Goal: Task Accomplishment & Management: Complete application form

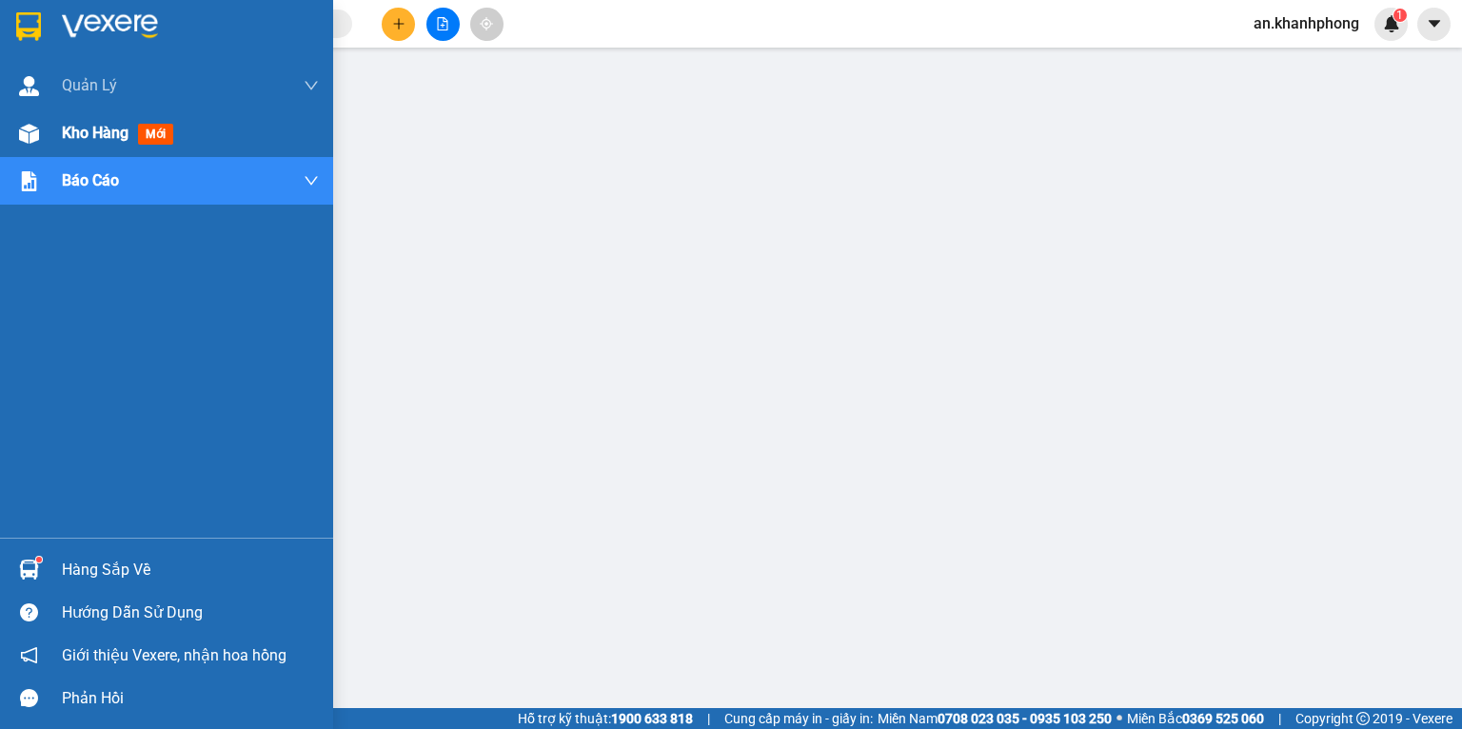
click at [94, 117] on div "Kho hàng mới" at bounding box center [190, 133] width 257 height 48
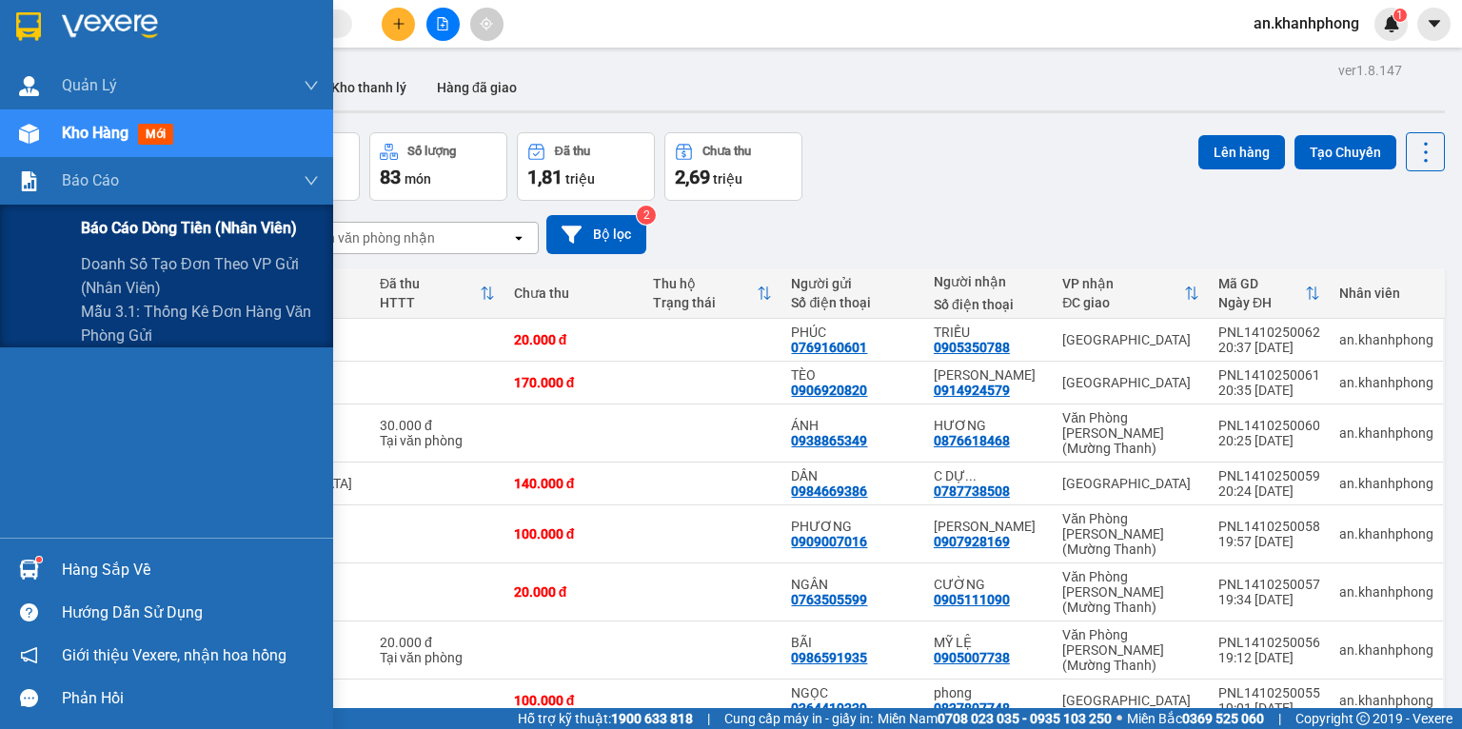
click at [96, 214] on div "Báo cáo dòng tiền (nhân viên)" at bounding box center [200, 229] width 238 height 48
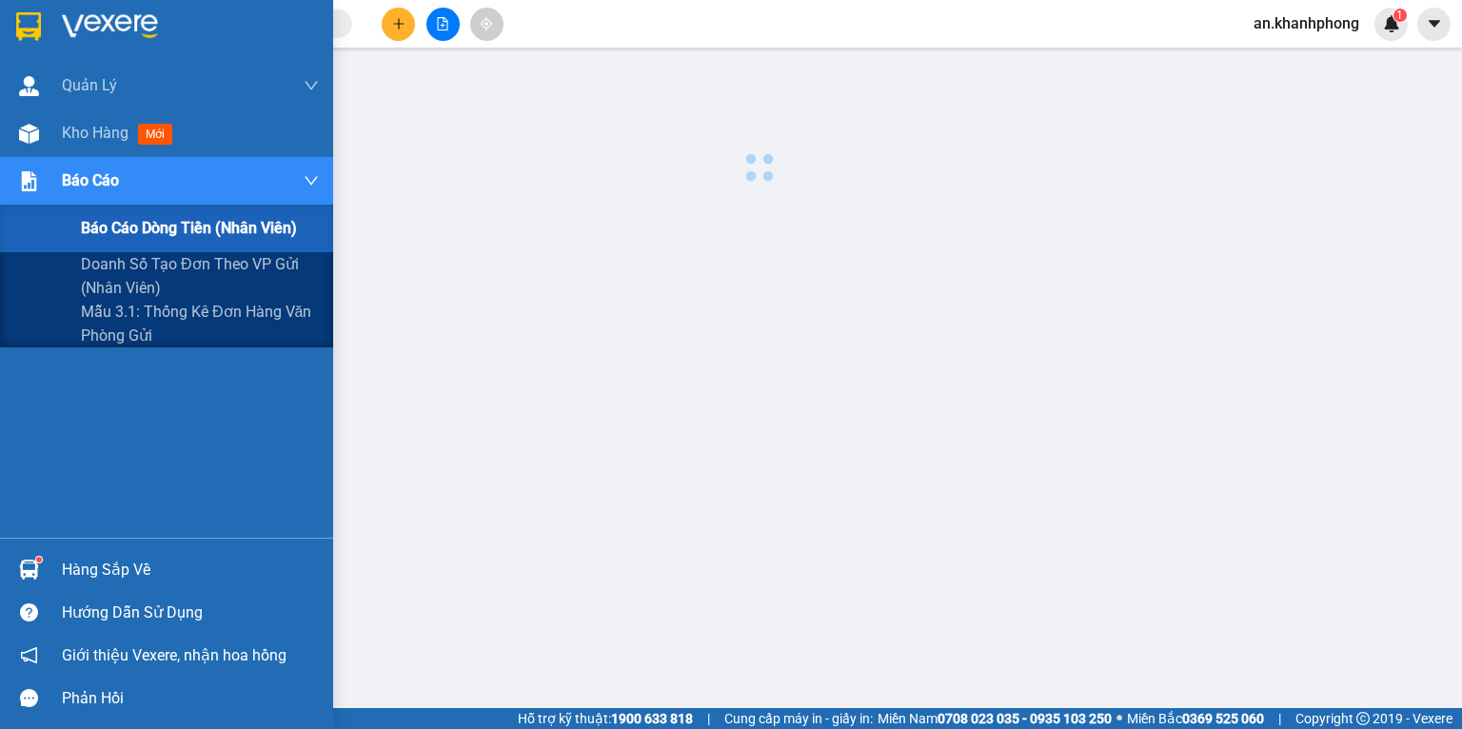
click at [96, 214] on div "Báo cáo dòng tiền (nhân viên)" at bounding box center [200, 229] width 238 height 48
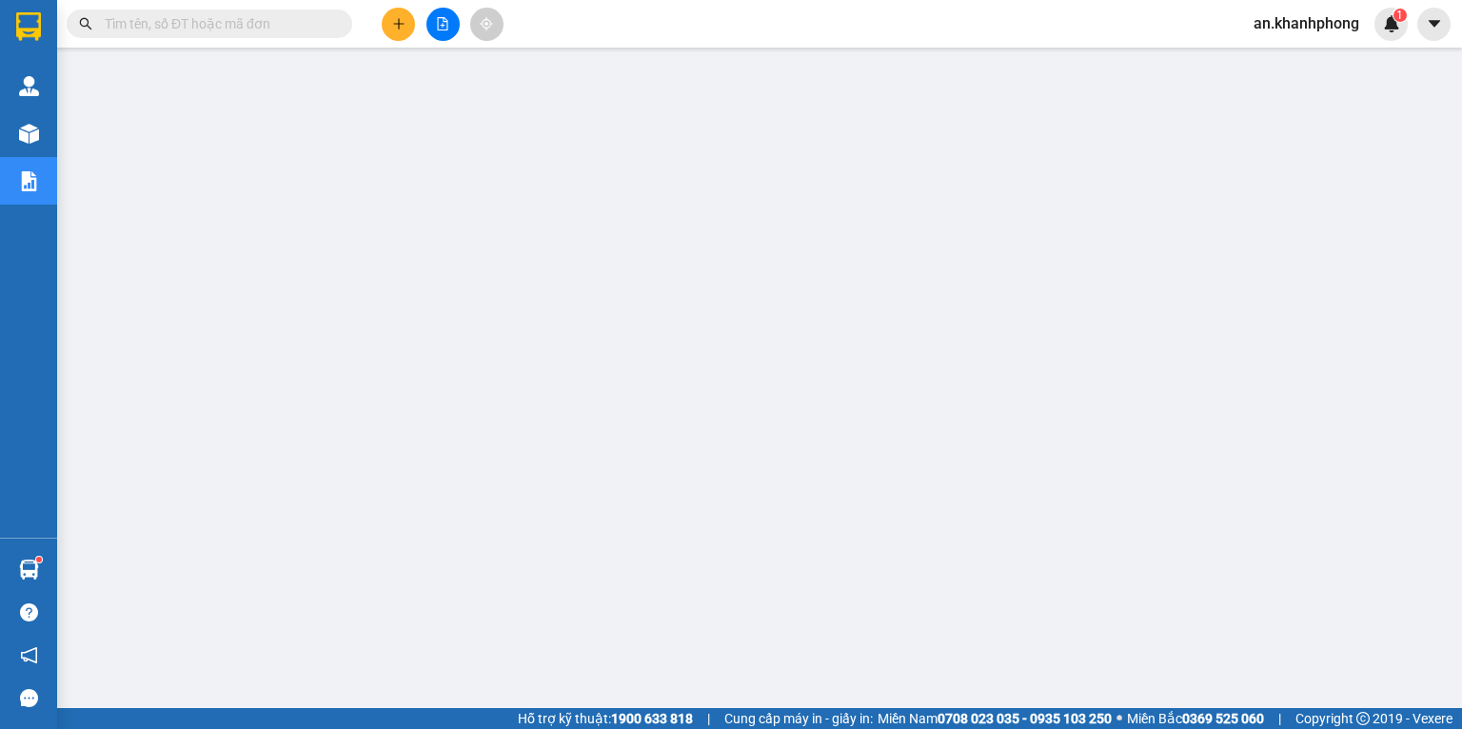
click at [403, 21] on icon "plus" at bounding box center [398, 23] width 13 height 13
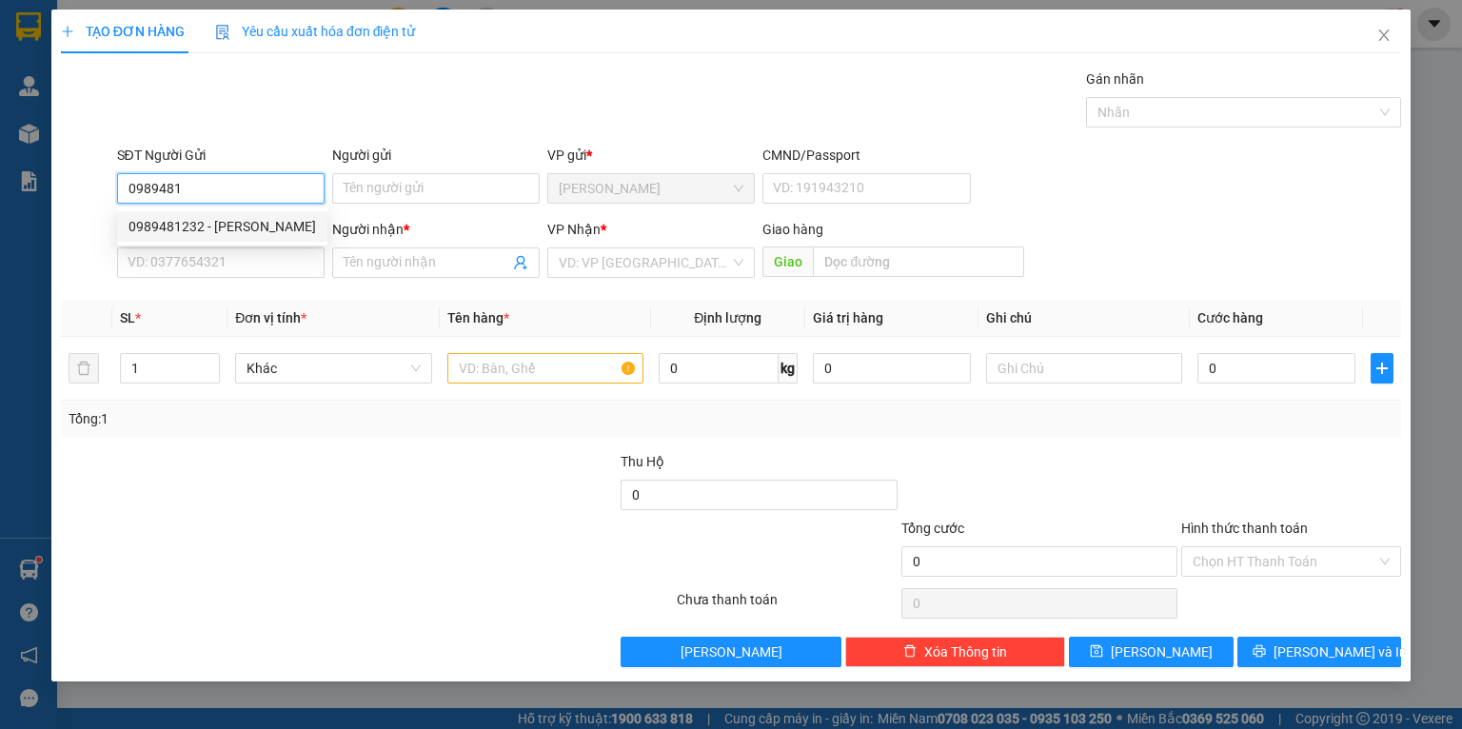
click at [261, 222] on div "0989481232 - [PERSON_NAME]" at bounding box center [223, 226] width 188 height 21
type input "0989481232"
type input "[PERSON_NAME]"
type input "0989481232"
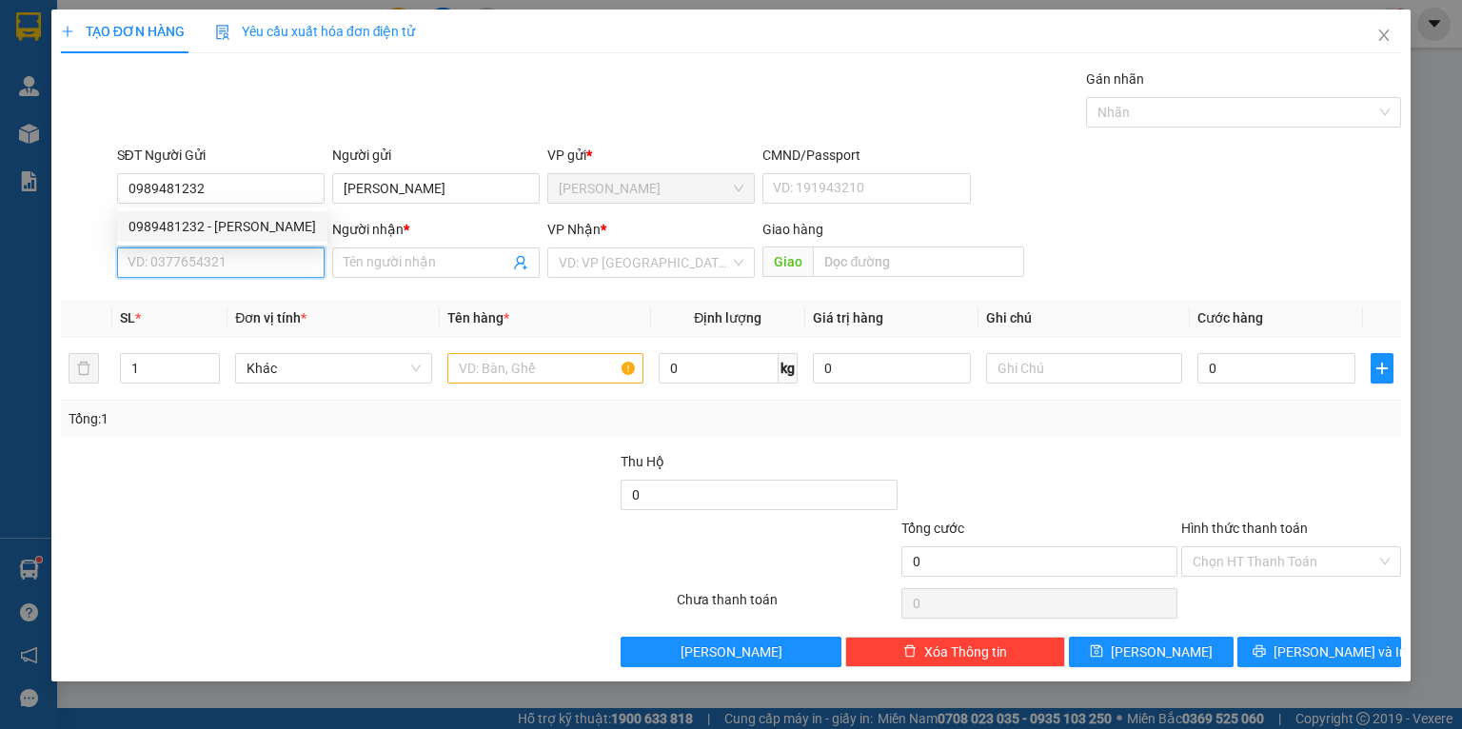
click at [238, 275] on input "SĐT Người Nhận" at bounding box center [221, 263] width 208 height 30
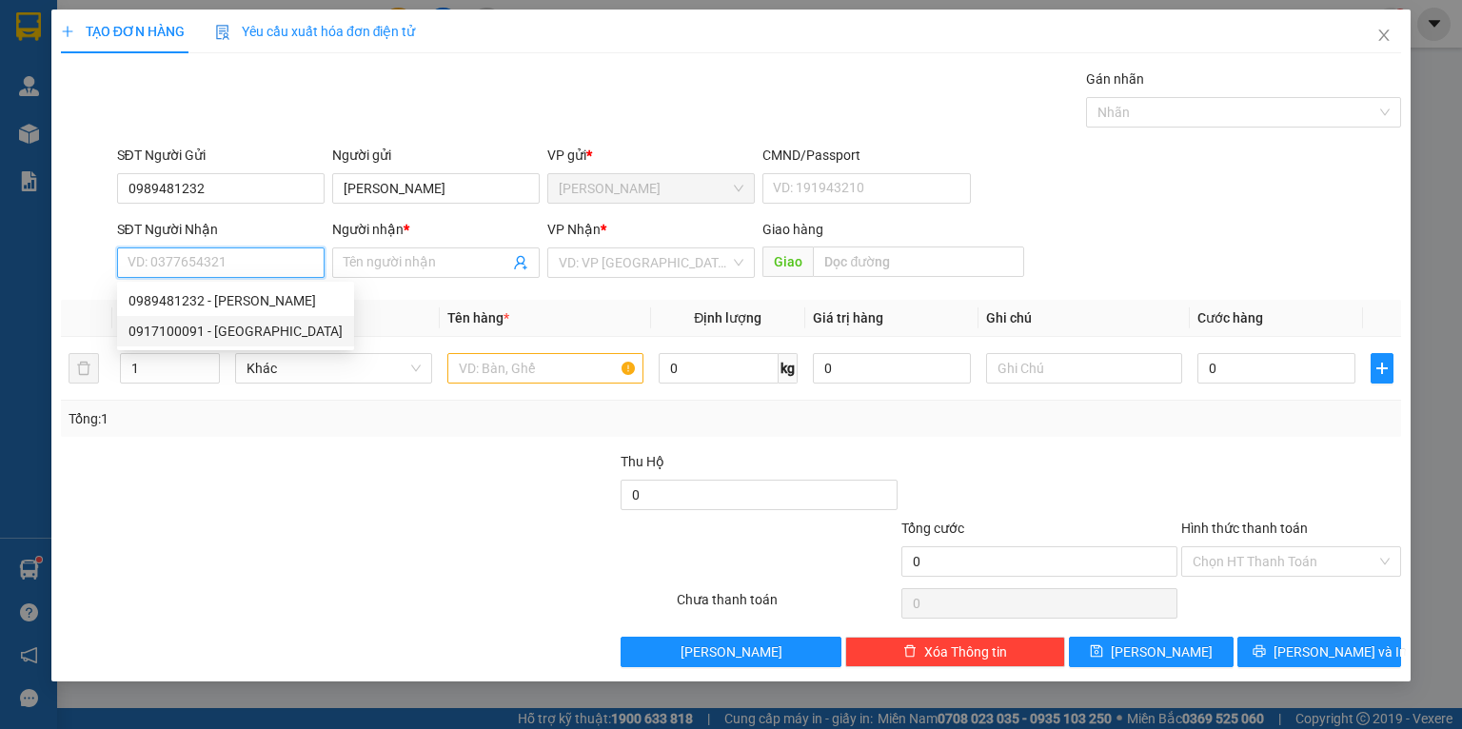
click at [246, 332] on div "0917100091 - [GEOGRAPHIC_DATA]" at bounding box center [236, 331] width 214 height 21
type input "0917100091"
type input "[PERSON_NAME]"
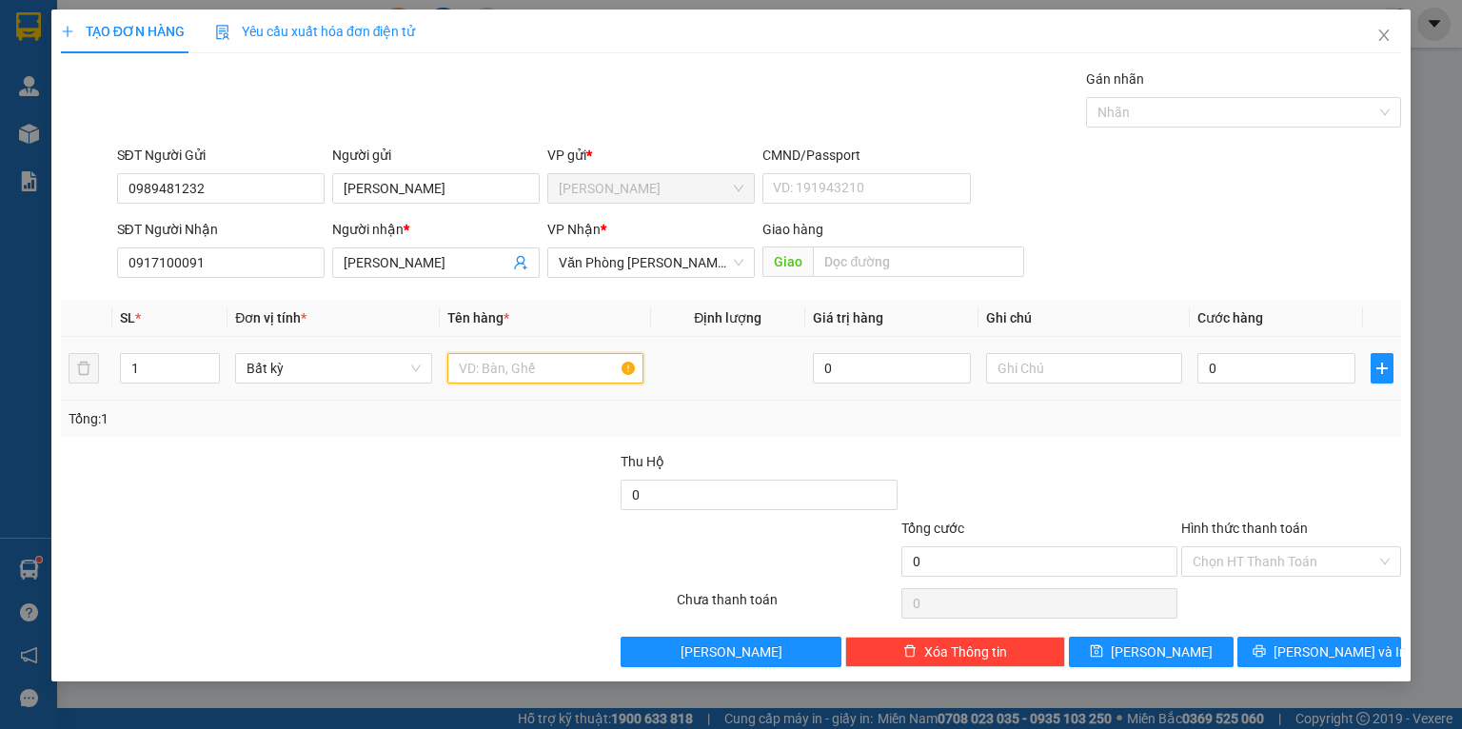
click at [523, 371] on input "text" at bounding box center [545, 368] width 196 height 30
type input "TG"
click at [1297, 385] on div "0" at bounding box center [1277, 368] width 158 height 38
click at [1295, 375] on input "0" at bounding box center [1277, 368] width 158 height 30
type input "3"
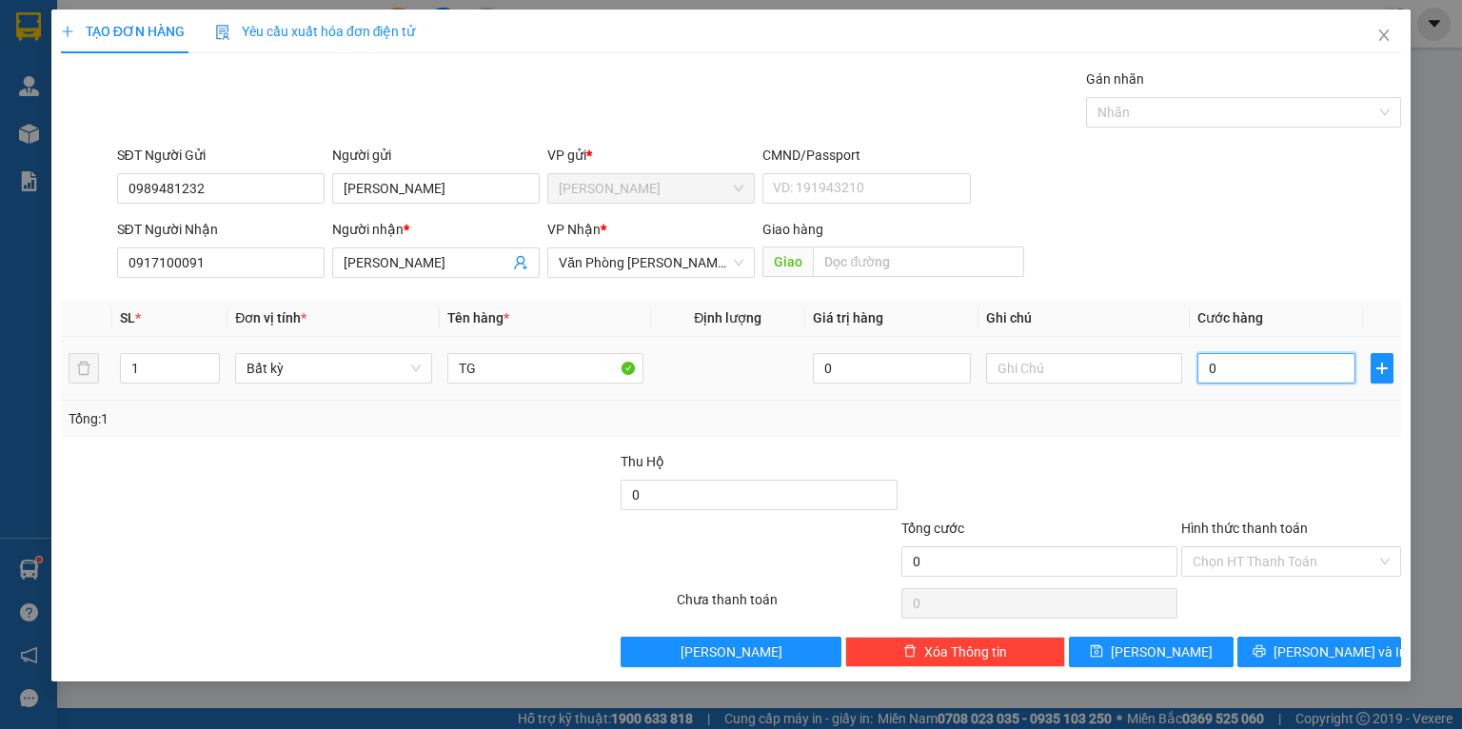
type input "3"
type input "30"
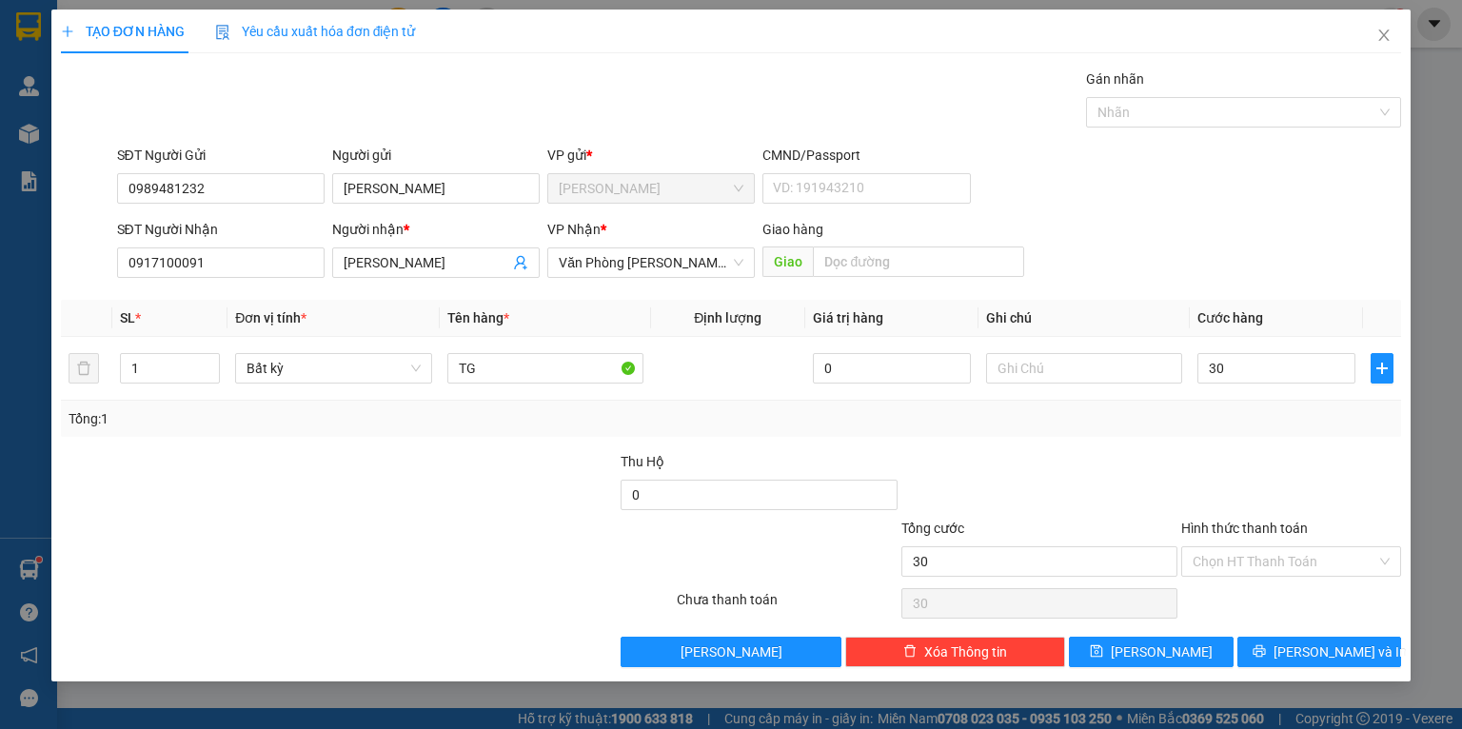
type input "30.000"
click at [1273, 459] on div at bounding box center [1292, 484] width 224 height 67
click at [1256, 550] on input "Hình thức thanh toán" at bounding box center [1285, 561] width 184 height 29
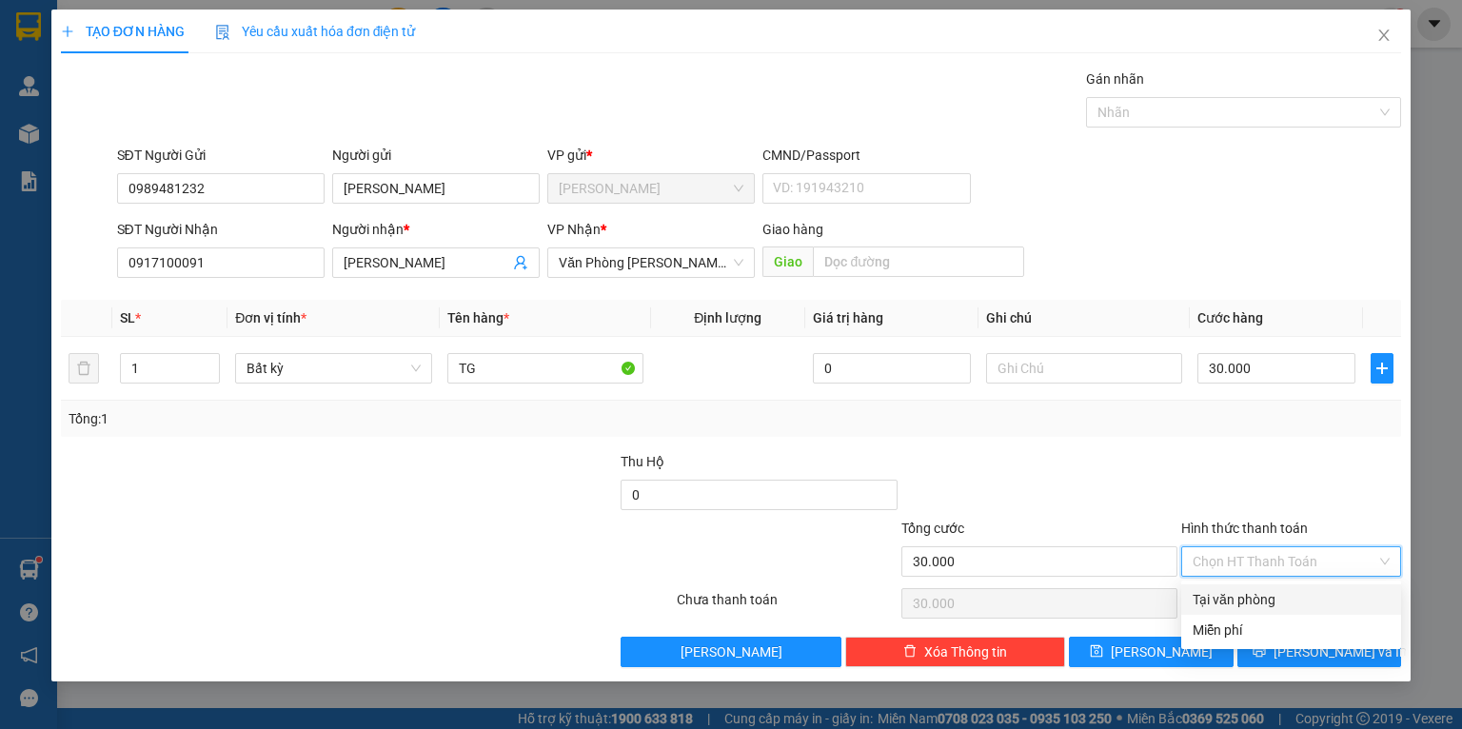
click at [1231, 582] on div "Transit Pickup Surcharge Ids Transit Deliver Surcharge Ids Transit Deliver Surc…" at bounding box center [731, 368] width 1341 height 599
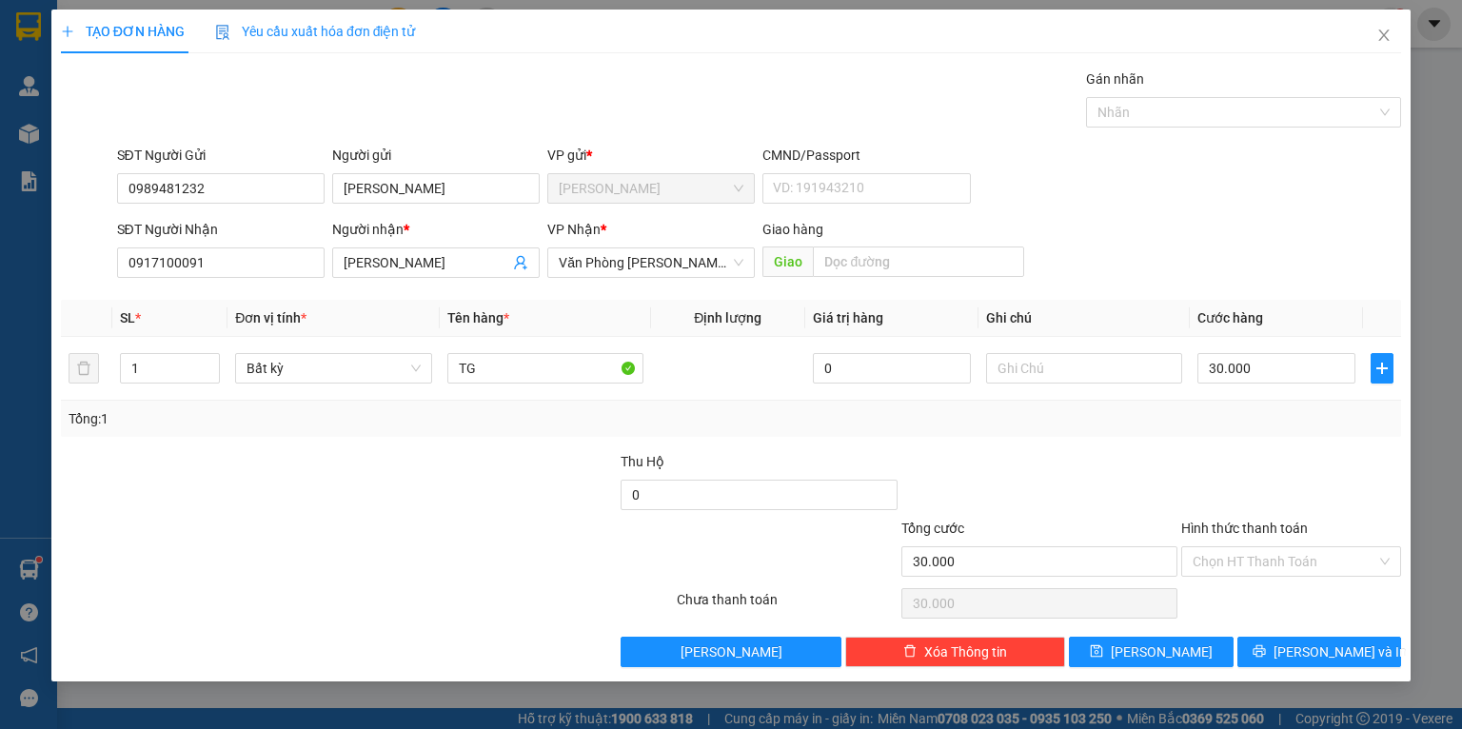
click at [1166, 428] on div "Tổng: 1" at bounding box center [731, 418] width 1325 height 21
click at [1255, 563] on input "Hình thức thanh toán" at bounding box center [1285, 561] width 184 height 29
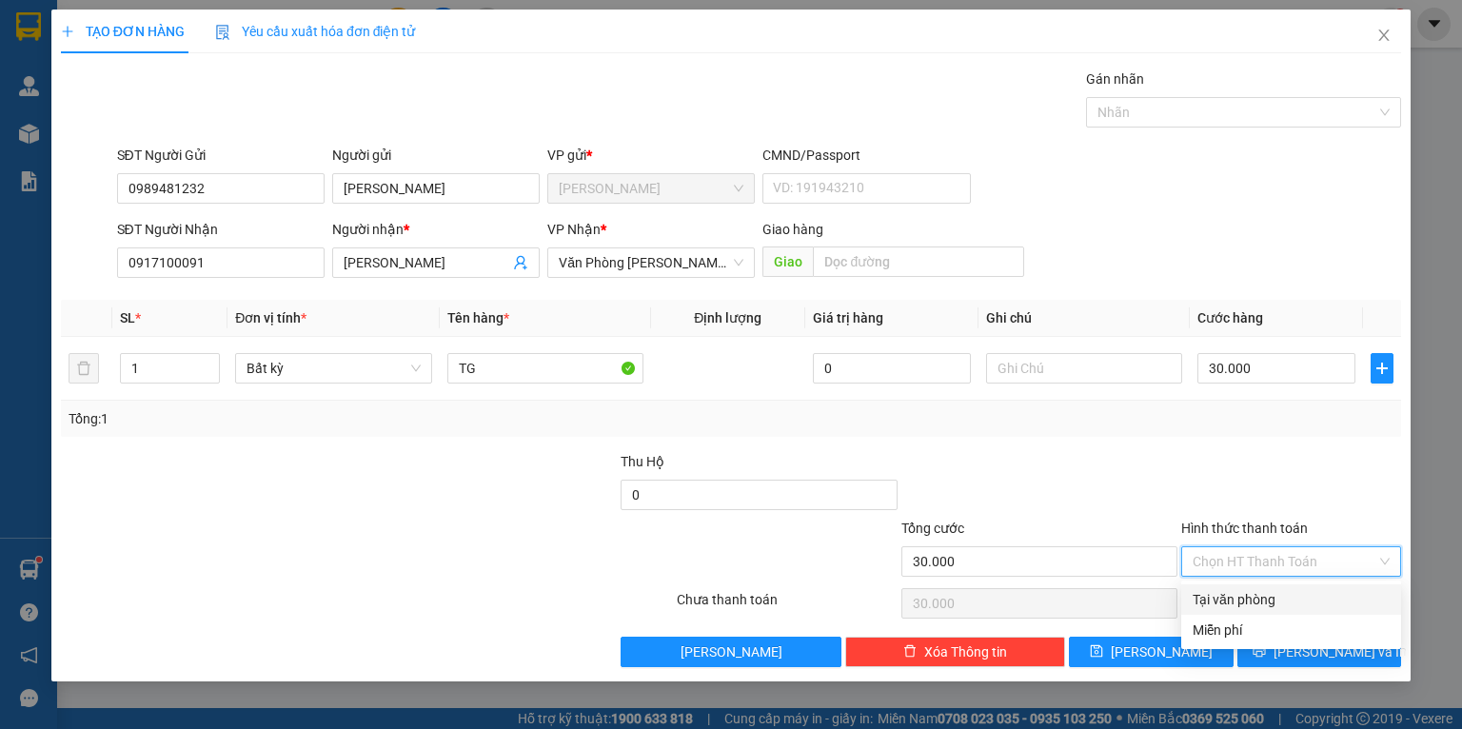
click at [1243, 598] on div "Tại văn phòng" at bounding box center [1291, 599] width 197 height 21
type input "0"
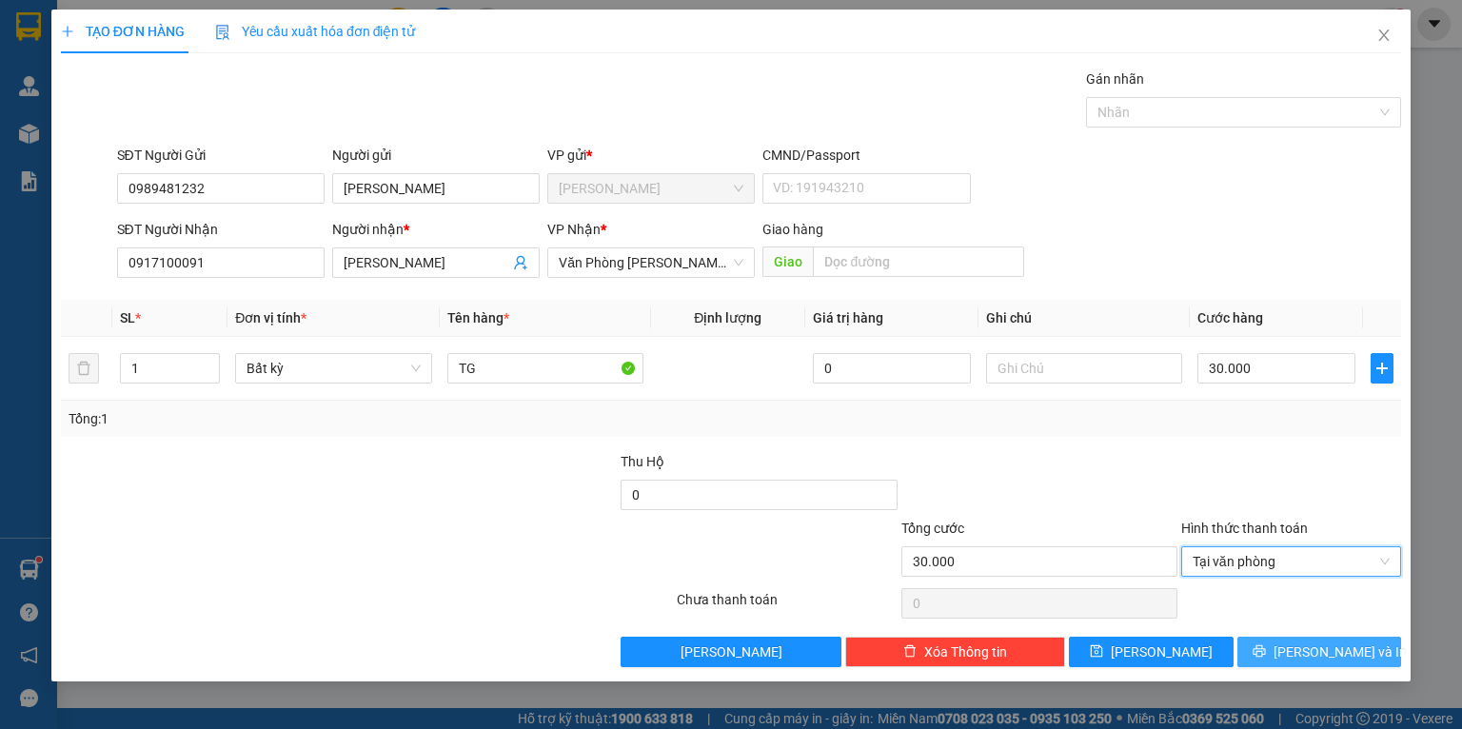
click at [1281, 650] on button "[PERSON_NAME] và In" at bounding box center [1320, 652] width 165 height 30
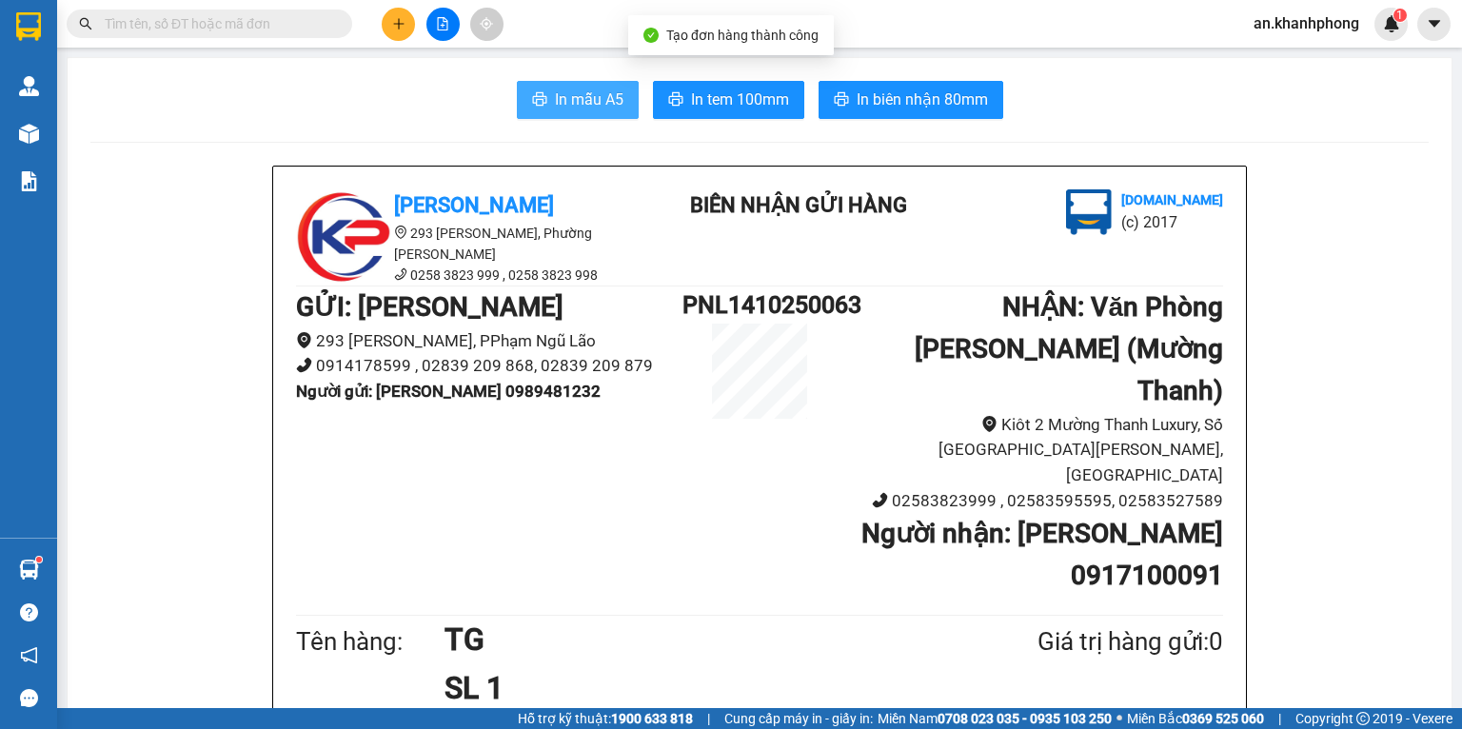
click at [555, 88] on span "In mẫu A5" at bounding box center [589, 100] width 69 height 24
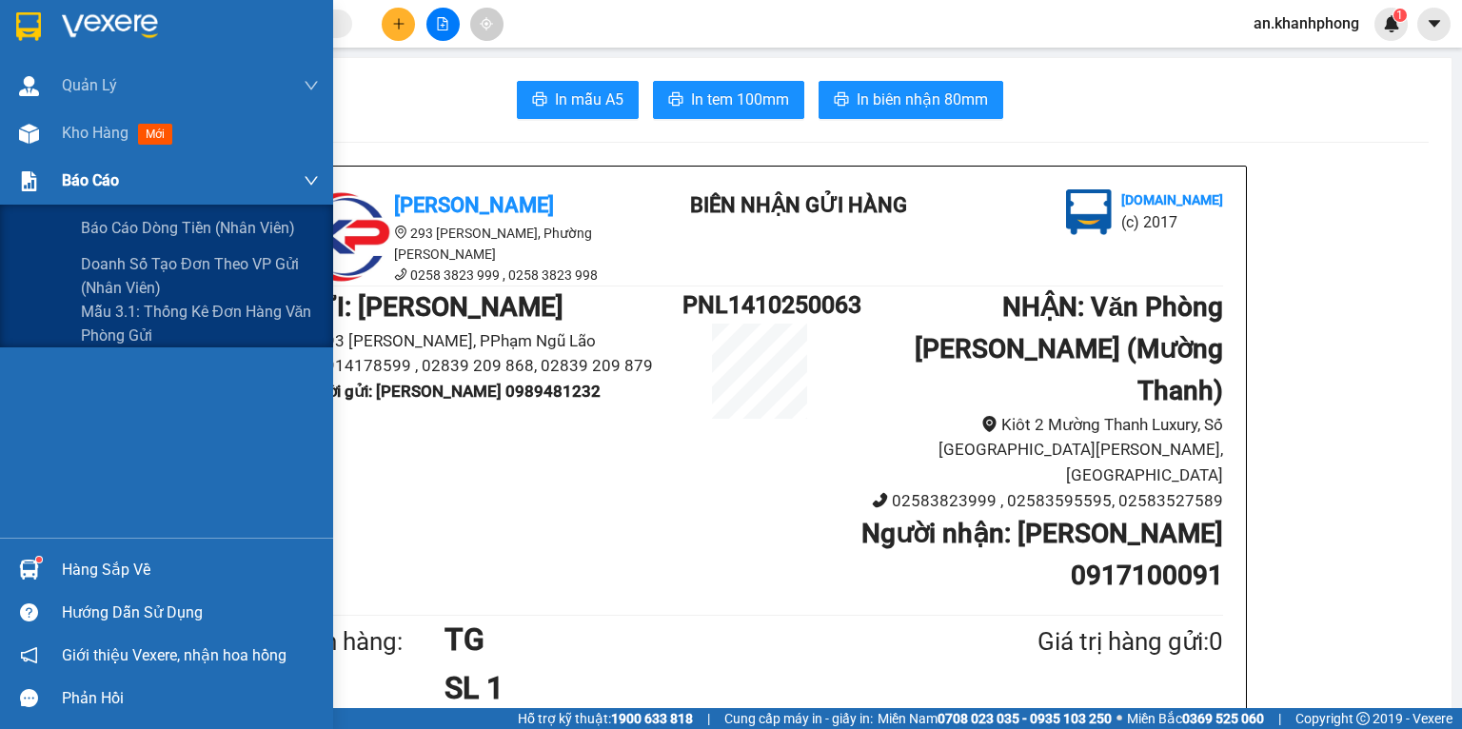
click at [124, 181] on div "Báo cáo" at bounding box center [190, 181] width 257 height 48
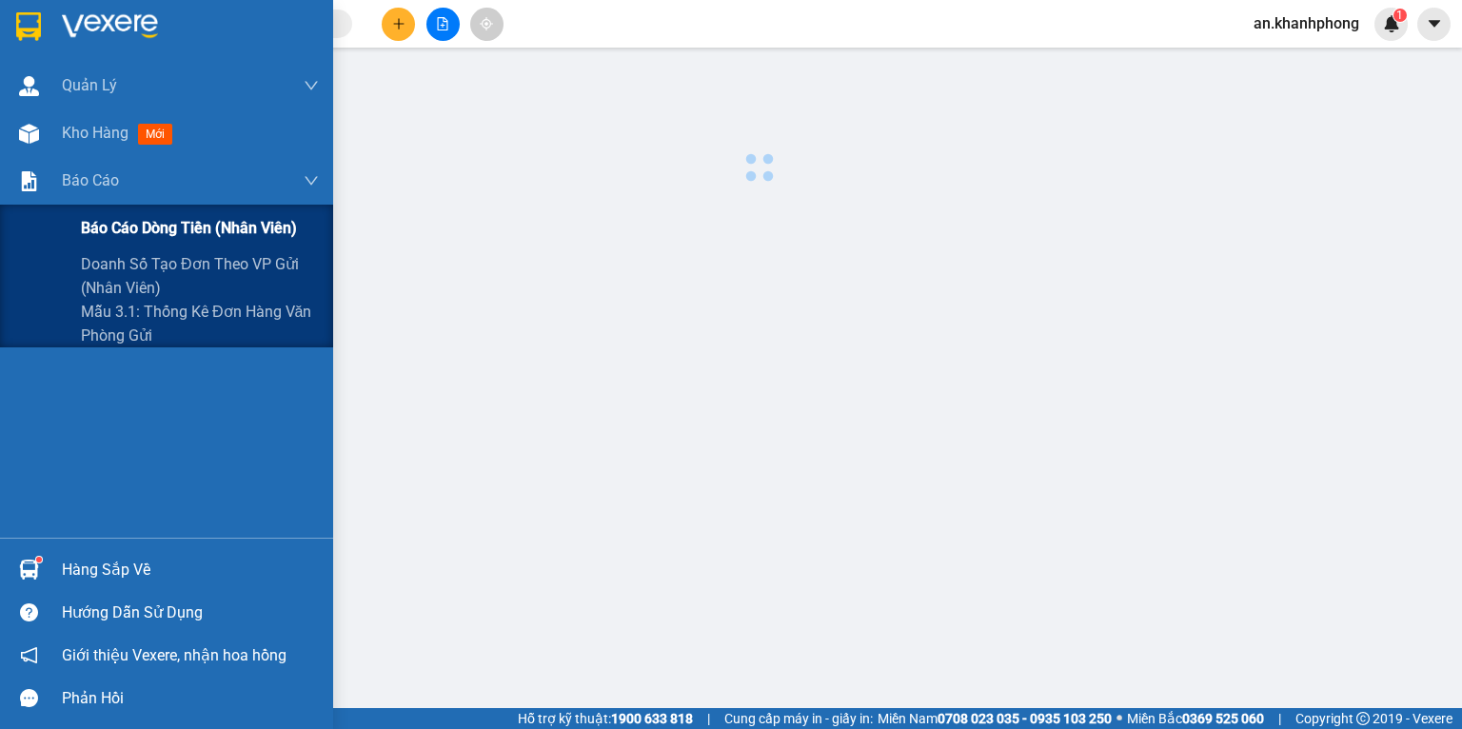
click at [127, 222] on span "Báo cáo dòng tiền (nhân viên)" at bounding box center [189, 228] width 216 height 24
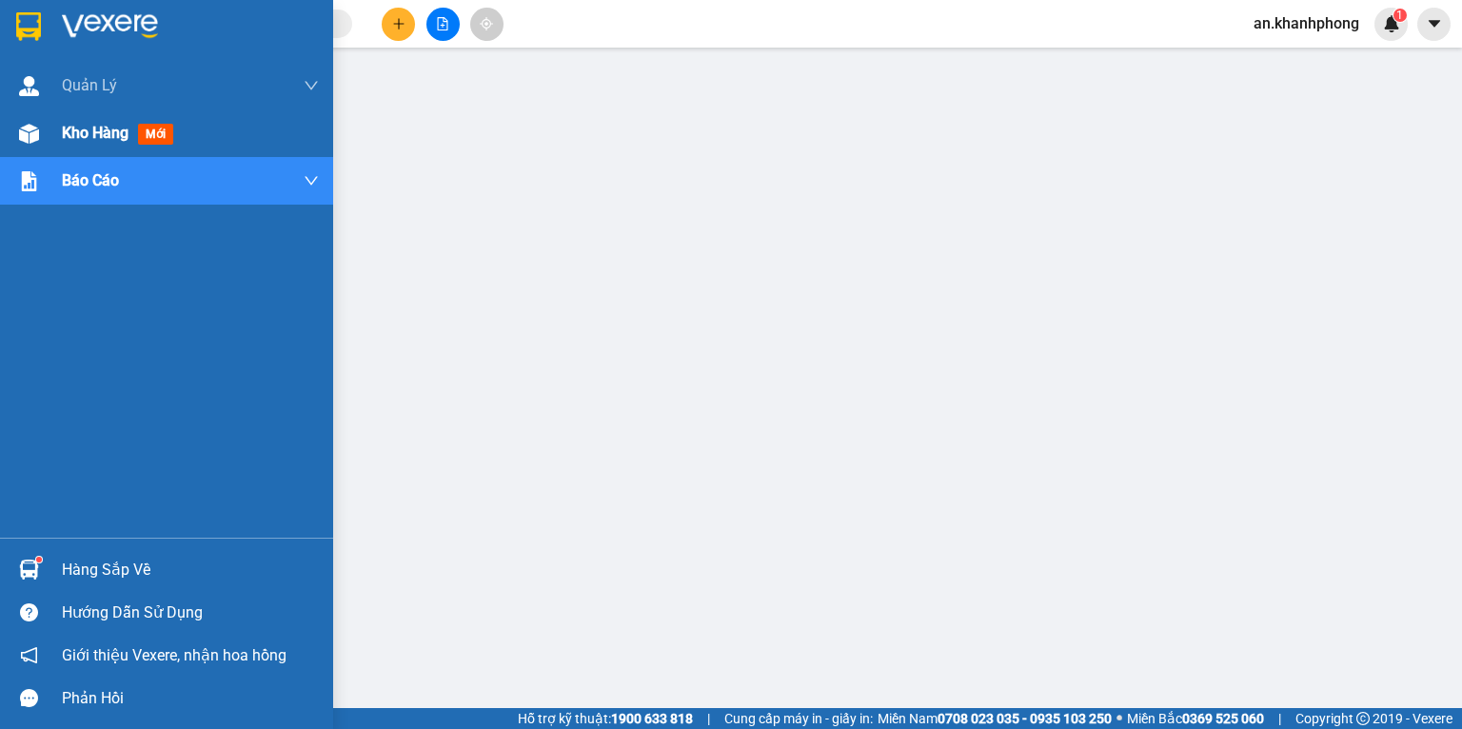
click at [62, 135] on span "Kho hàng" at bounding box center [95, 133] width 67 height 18
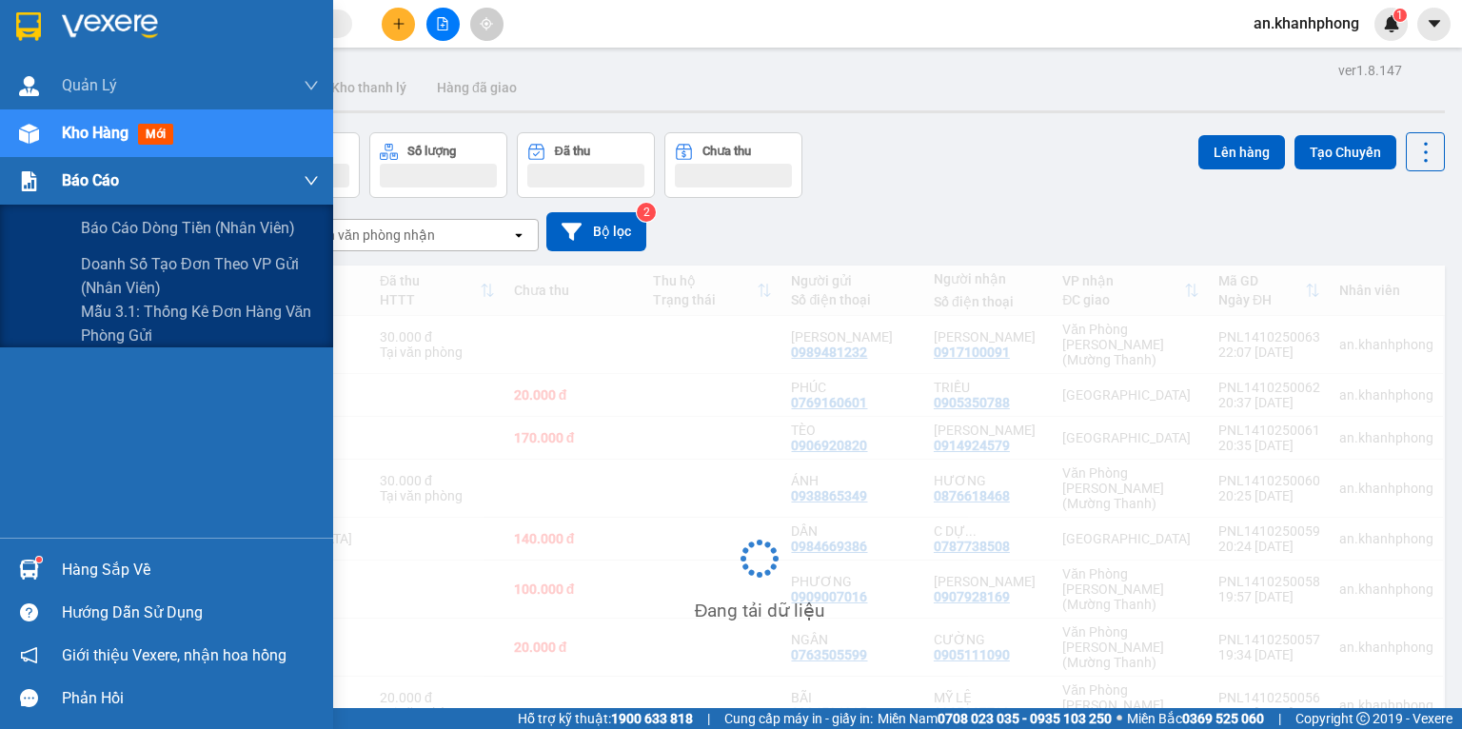
click at [96, 186] on span "Báo cáo" at bounding box center [90, 181] width 57 height 24
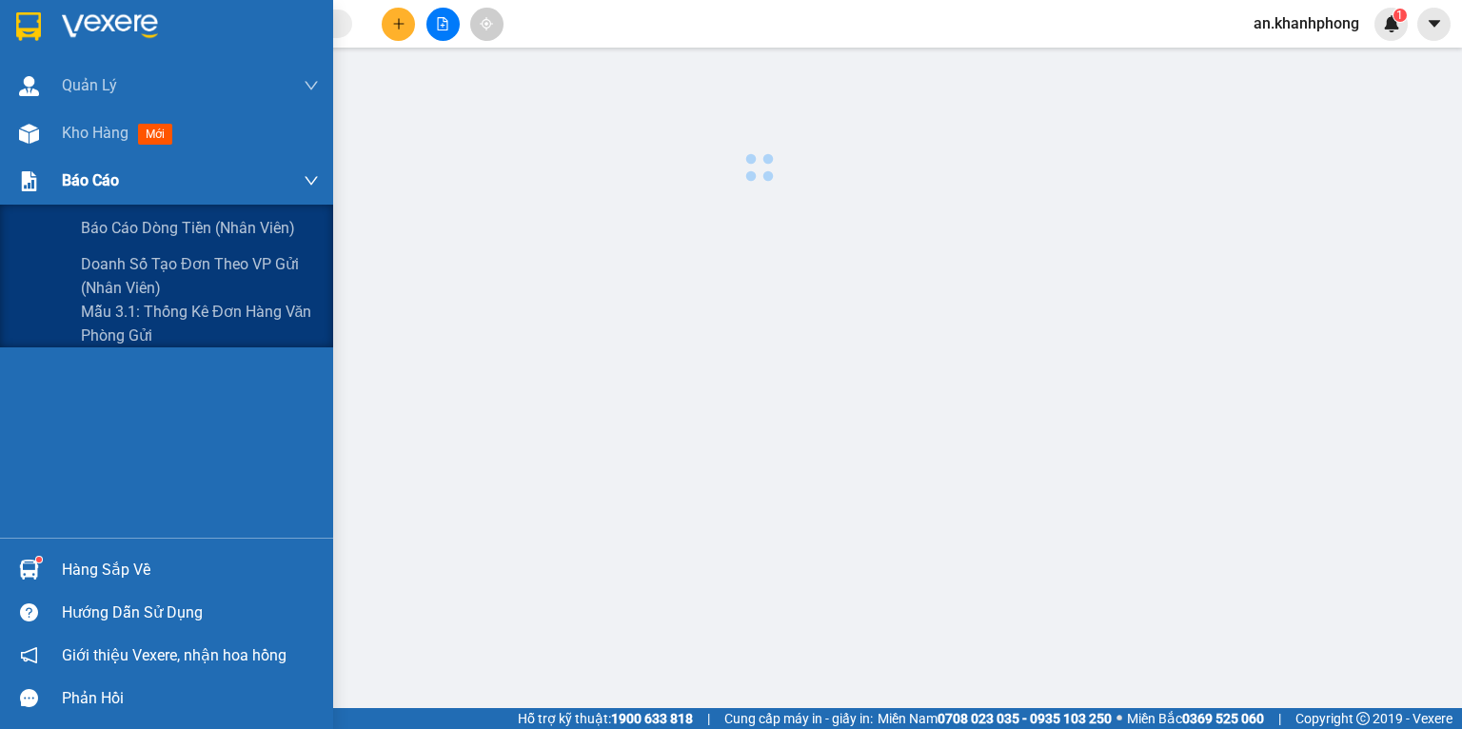
click at [96, 186] on span "Báo cáo" at bounding box center [90, 181] width 57 height 24
click at [77, 172] on span "Báo cáo" at bounding box center [90, 181] width 57 height 24
click at [119, 241] on div "Báo cáo dòng tiền (nhân viên)" at bounding box center [200, 229] width 238 height 48
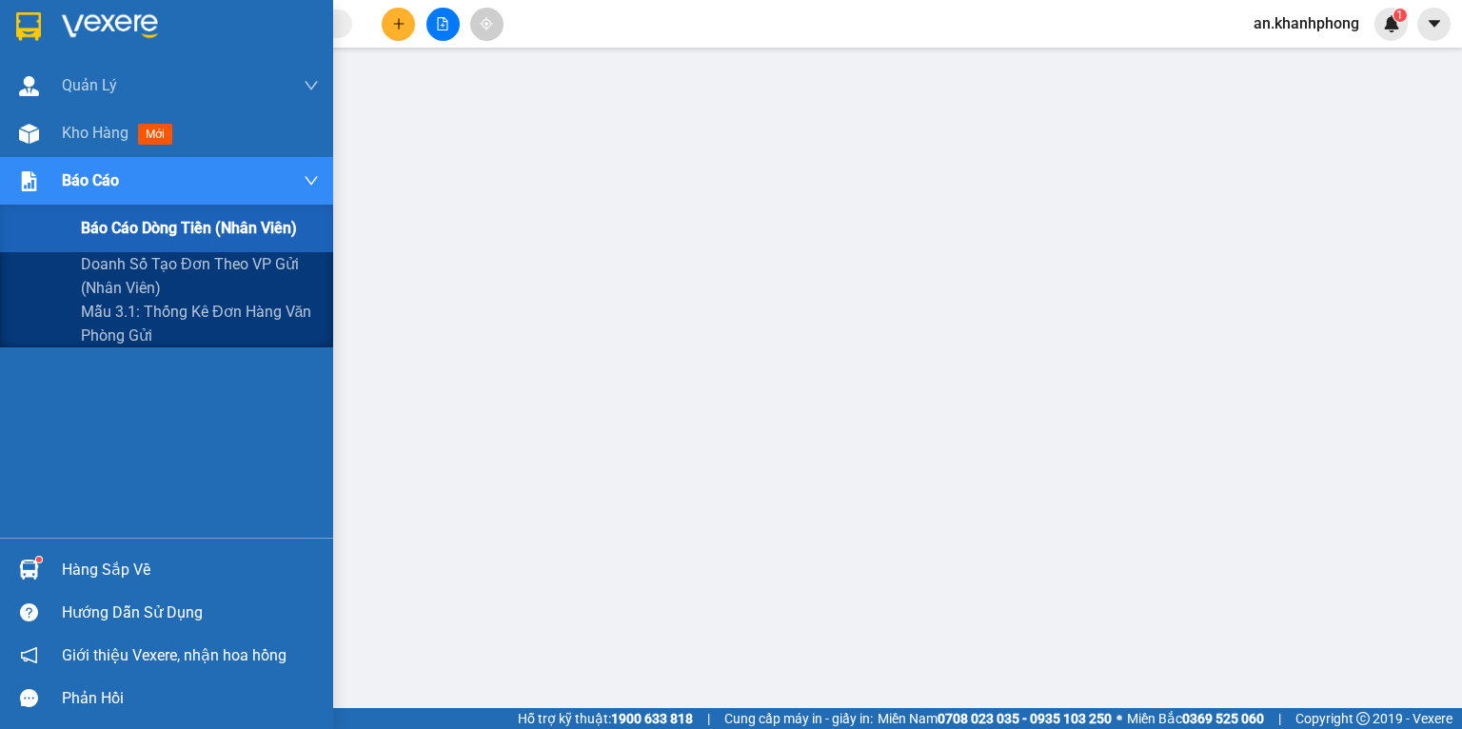
click at [119, 234] on span "Báo cáo dòng tiền (nhân viên)" at bounding box center [189, 228] width 216 height 24
